Goal: Navigation & Orientation: Understand site structure

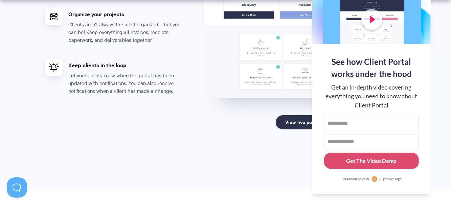
scroll to position [1364, 0]
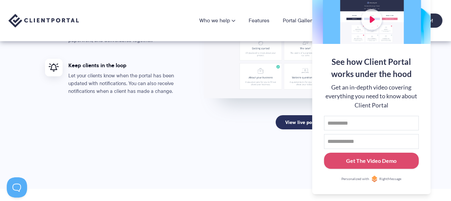
click at [290, 126] on link "View live portal" at bounding box center [305, 122] width 59 height 14
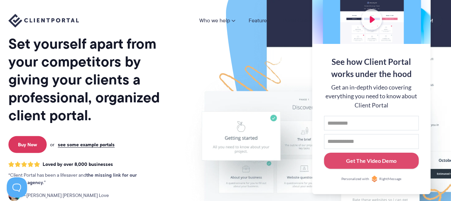
scroll to position [0, 0]
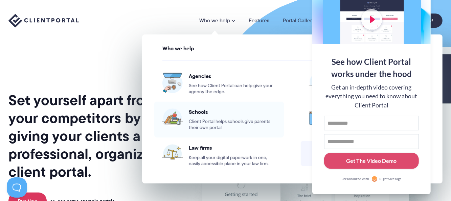
click at [240, 124] on span "Client Portal helps schools give parents their own portal" at bounding box center [232, 125] width 87 height 12
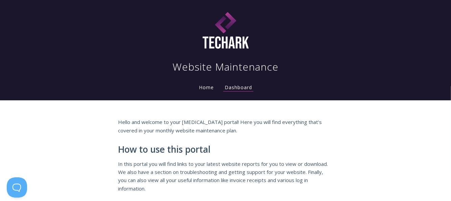
click at [208, 89] on link "Home" at bounding box center [207, 87] width 18 height 6
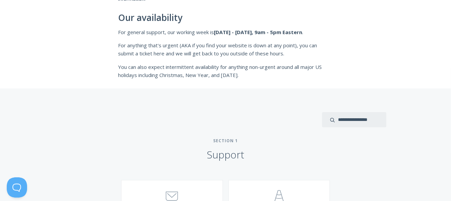
scroll to position [309, 0]
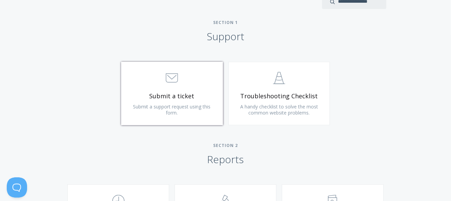
click at [199, 116] on link ".st0{fill:none;stroke:#000000;stroke-width:2;stroke-miterlimit:10;} 3. Communic…" at bounding box center [172, 94] width 102 height 64
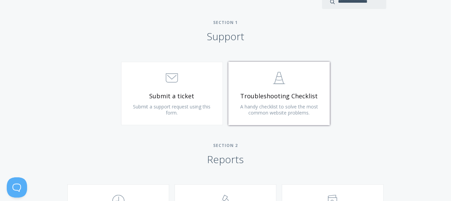
scroll to position [418, 0]
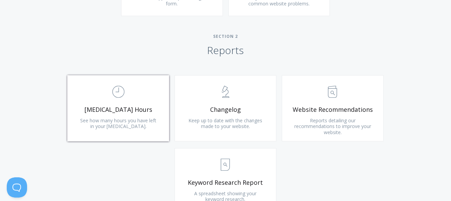
click at [132, 105] on link ".st0{fill:none;stroke:#000000;stroke-width:2;stroke-miterlimit:10;} Untitled-18…" at bounding box center [118, 108] width 102 height 66
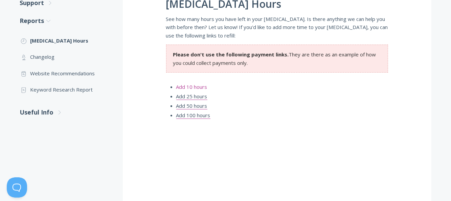
click at [182, 89] on link "Add 10 hours" at bounding box center [191, 87] width 31 height 7
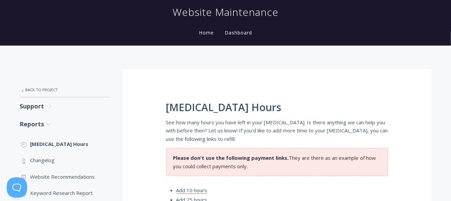
scroll to position [28, 0]
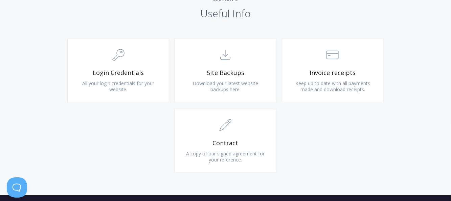
scroll to position [650, 0]
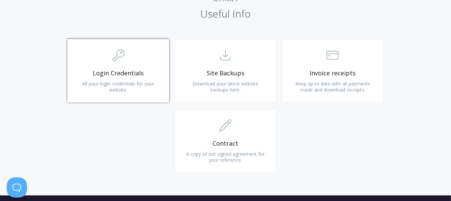
click at [125, 81] on span "All your login credentials for your website." at bounding box center [118, 87] width 72 height 13
click at [215, 62] on span ".st0{fill:none;stroke:#000000;stroke-width:2;stroke-miterlimit:10;} Untitled-15" at bounding box center [225, 56] width 81 height 21
click at [297, 97] on link ".st0{fill:none;stroke:#000000;stroke-width:2;stroke-miterlimit:10;} Financial I…" at bounding box center [333, 71] width 102 height 64
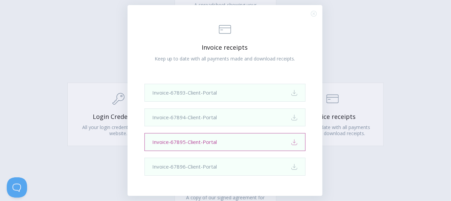
scroll to position [606, 0]
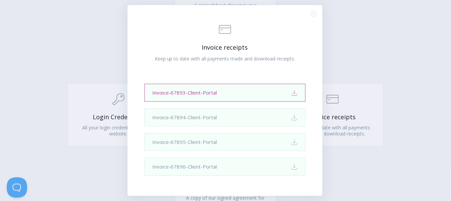
click at [211, 100] on link "Invoice-67893-Client-Portal Download" at bounding box center [225, 93] width 161 height 18
click at [316, 16] on icon ".st0{fill:none;stroke:#000000;stroke-width:2;stroke-miterlimit:10;} Close" at bounding box center [314, 14] width 6 height 6
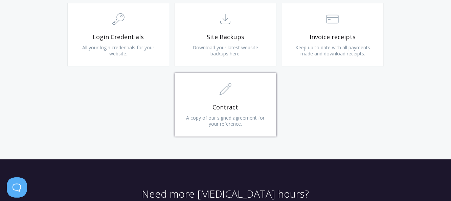
scroll to position [685, 0]
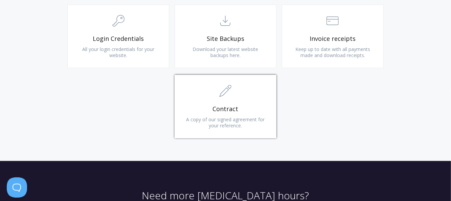
click at [220, 117] on span "A copy of our signed agreement for your reference." at bounding box center [225, 122] width 79 height 13
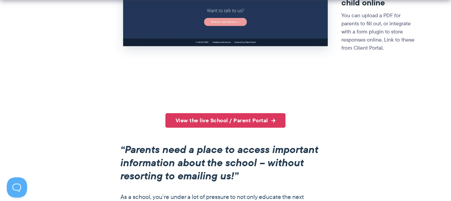
scroll to position [389, 0]
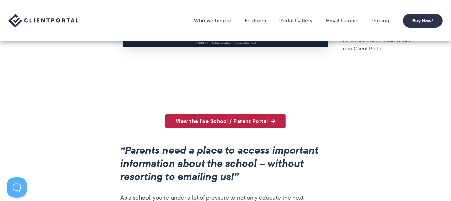
drag, startPoint x: 0, startPoint y: 0, endPoint x: 240, endPoint y: 124, distance: 270.2
click at [240, 124] on link "View the live School / Parent Portal" at bounding box center [225, 121] width 120 height 15
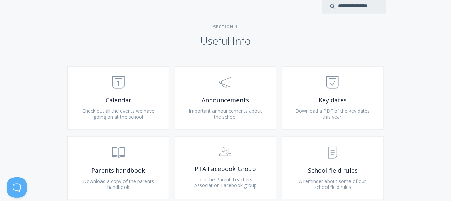
scroll to position [272, 0]
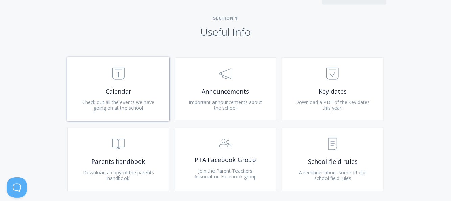
click at [145, 70] on span ".st0{fill:none;stroke:#000000;stroke-width:2;stroke-miterlimit:10;} Untitled-18" at bounding box center [118, 74] width 81 height 21
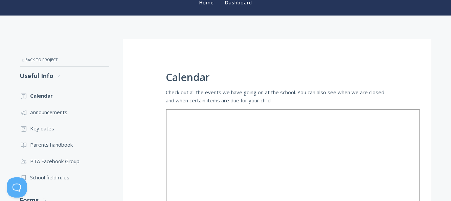
scroll to position [105, 0]
